Goal: Download file/media

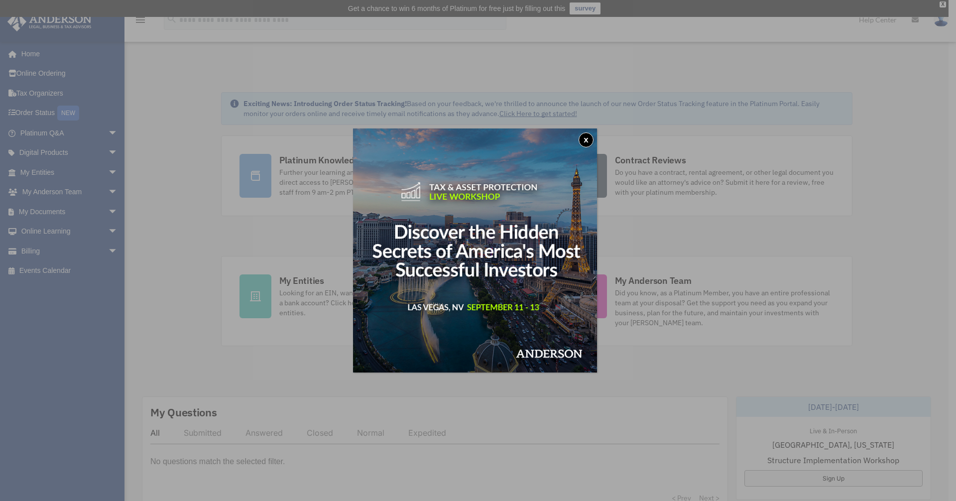
click at [96, 193] on div "x" at bounding box center [478, 250] width 956 height 501
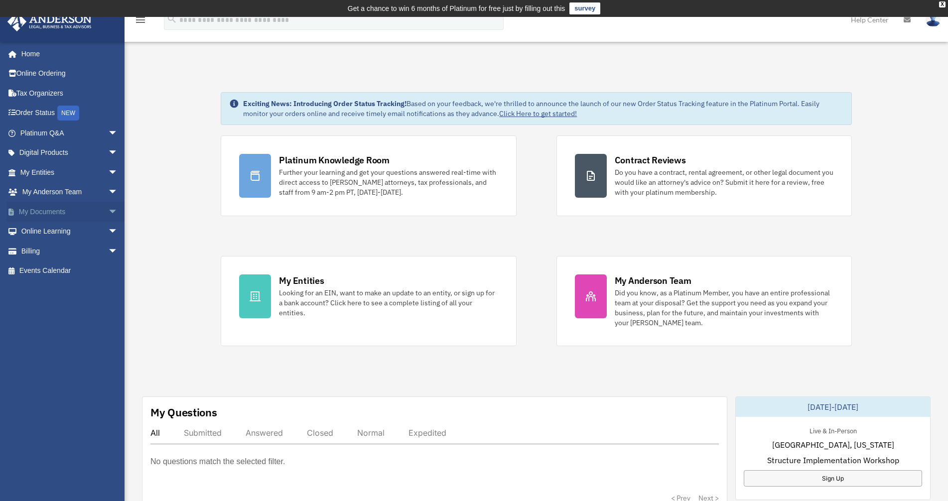
click at [108, 211] on span "arrow_drop_down" at bounding box center [118, 212] width 20 height 20
click at [35, 233] on span at bounding box center [32, 231] width 6 height 7
click at [40, 228] on link "Box" at bounding box center [73, 232] width 119 height 20
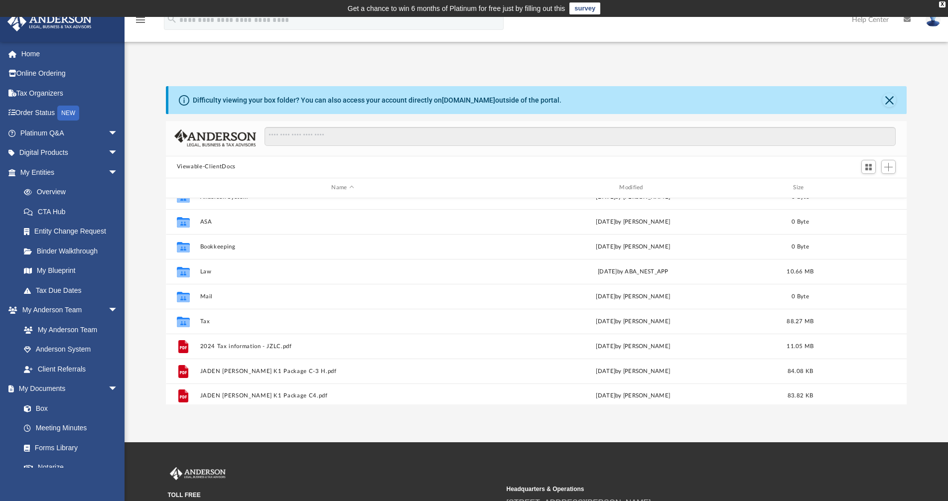
scroll to position [68, 0]
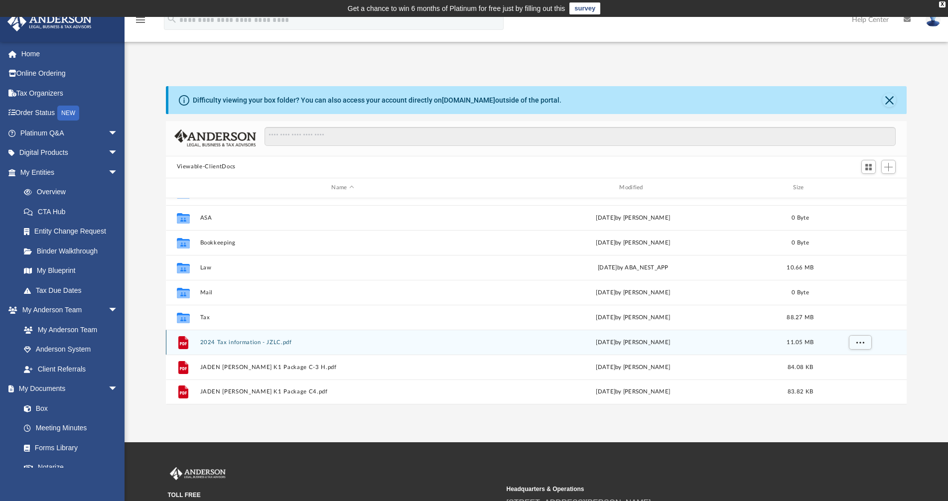
click at [271, 343] on button "2024 Tax information - JZLC.pdf" at bounding box center [343, 342] width 286 height 6
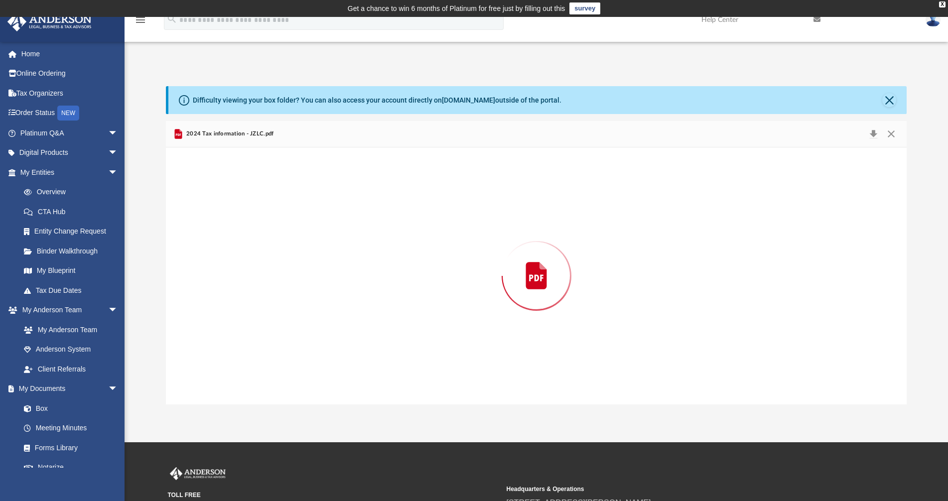
click at [271, 343] on div "Preview" at bounding box center [536, 275] width 741 height 257
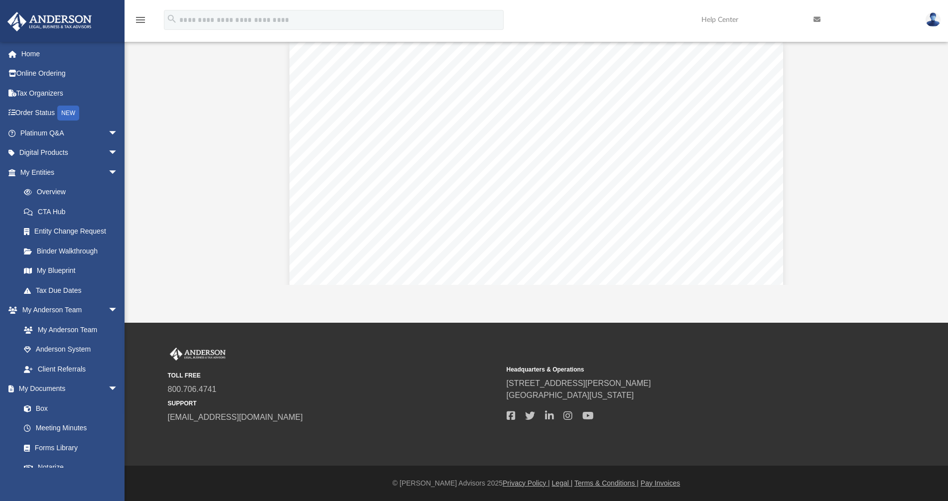
scroll to position [10507, 0]
